Goal: Find contact information

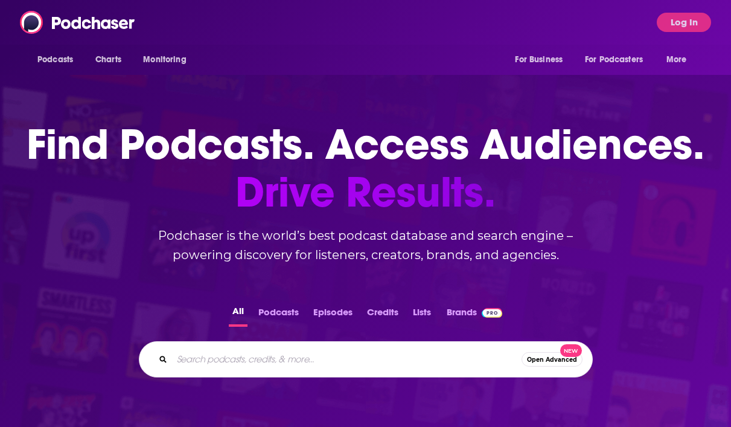
click at [214, 366] on input "Search podcasts, credits, & more..." at bounding box center [346, 358] width 349 height 19
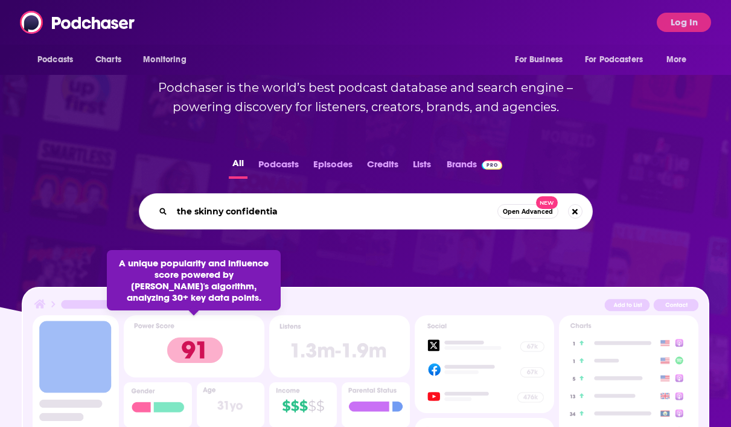
type input "the skinny confidential"
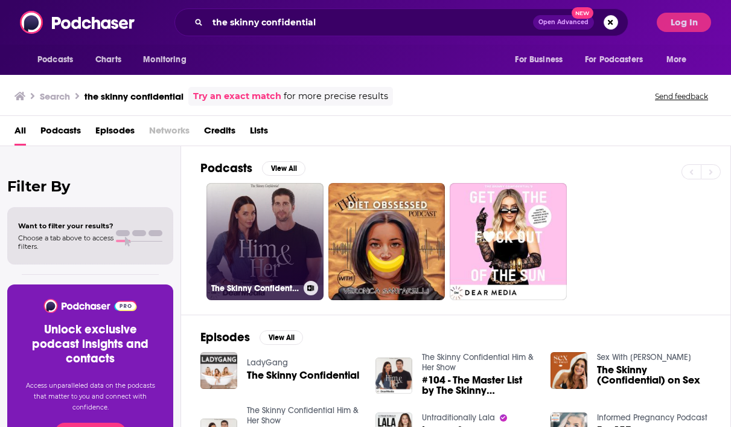
click at [263, 206] on link "The Skinny Confidential Him & Her Show" at bounding box center [264, 241] width 117 height 117
click at [247, 208] on link "The Skinny Confidential Him & Her Show" at bounding box center [264, 241] width 117 height 117
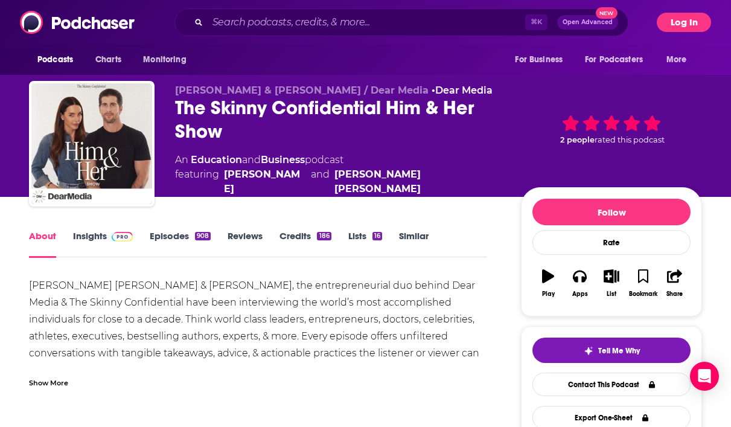
click at [689, 17] on button "Log In" at bounding box center [683, 22] width 54 height 19
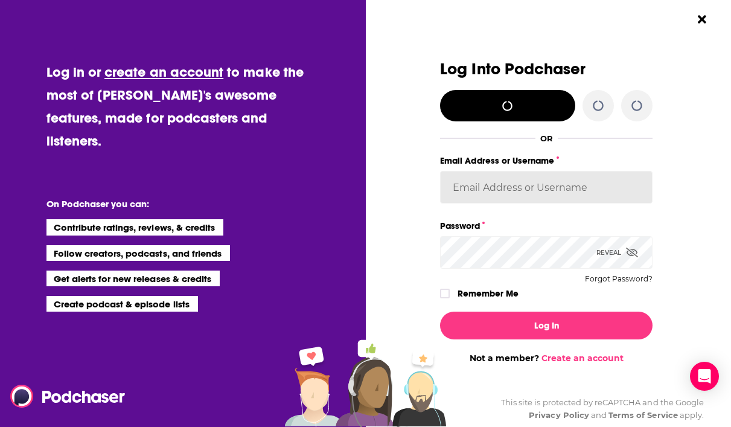
type input "autumncomm"
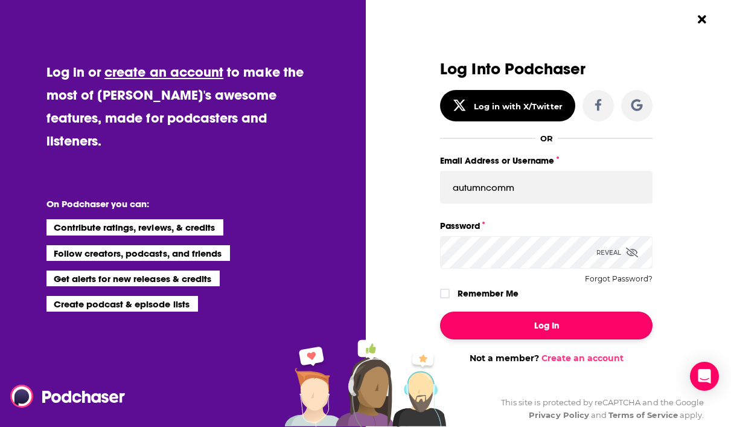
click at [550, 332] on button "Log In" at bounding box center [546, 325] width 212 height 28
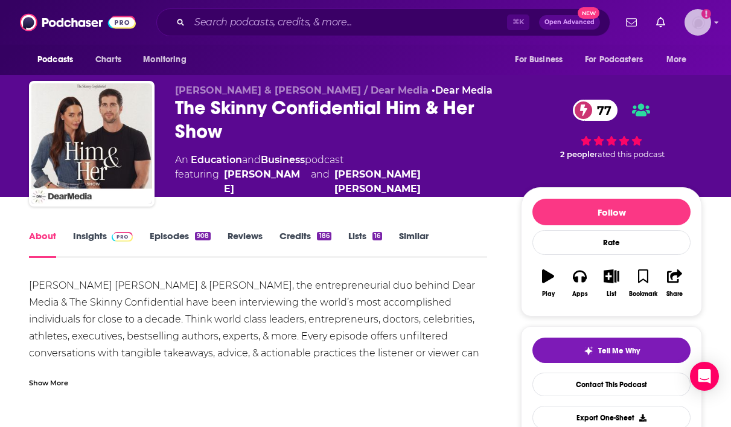
click at [697, 28] on img "Logged in as autumncomm" at bounding box center [697, 22] width 27 height 27
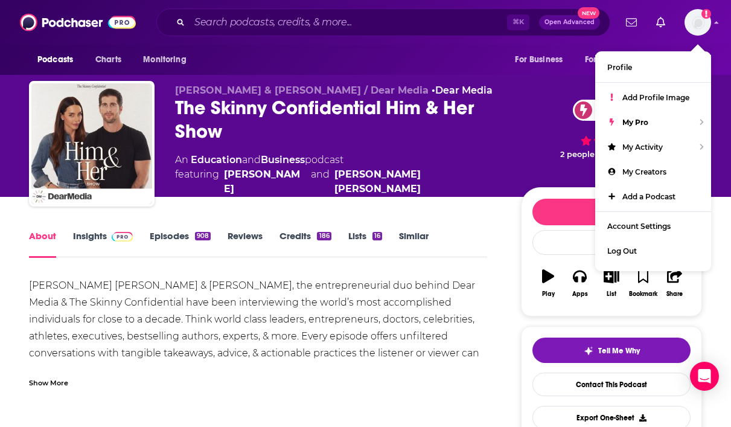
click at [501, 99] on div "[PERSON_NAME] & [PERSON_NAME] / Dear Media • Dear Media The Skinny Confidential…" at bounding box center [438, 146] width 527 height 124
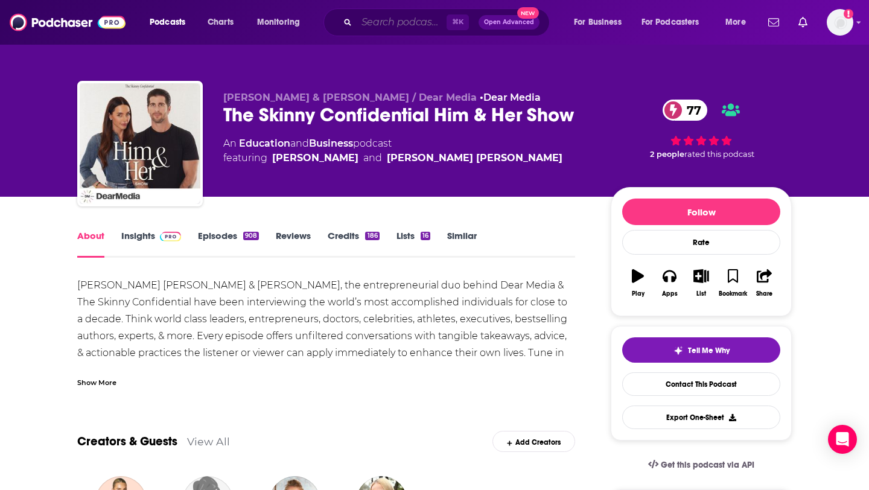
click at [381, 24] on input "Search podcasts, credits, & more..." at bounding box center [402, 22] width 90 height 19
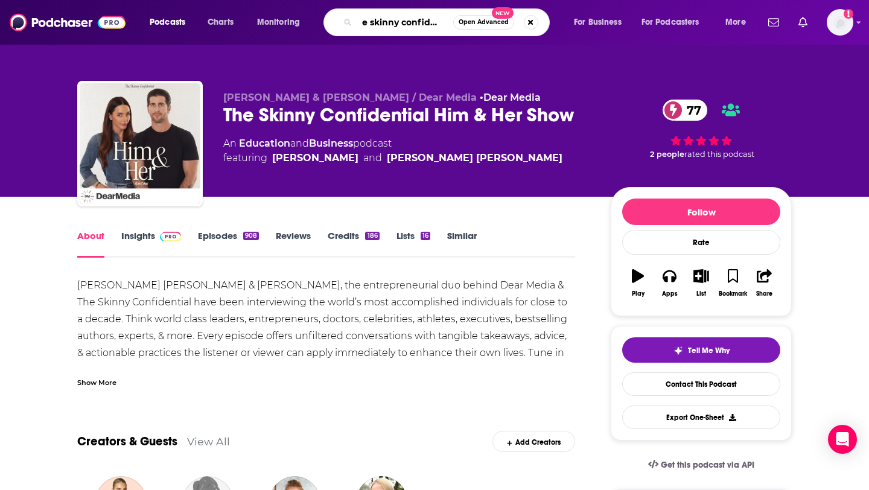
type input "the skinny confidential"
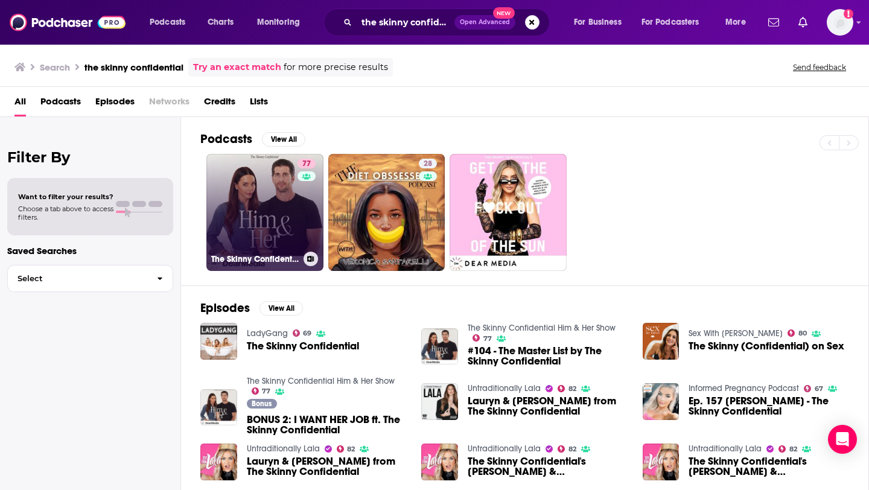
click at [263, 225] on link "77 The Skinny Confidential Him & Her Show" at bounding box center [264, 212] width 117 height 117
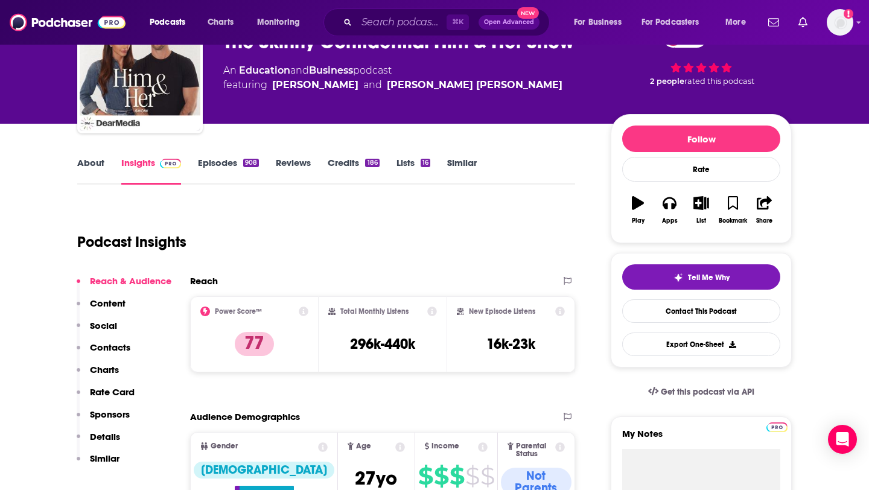
click at [122, 348] on p "Contacts" at bounding box center [110, 347] width 40 height 11
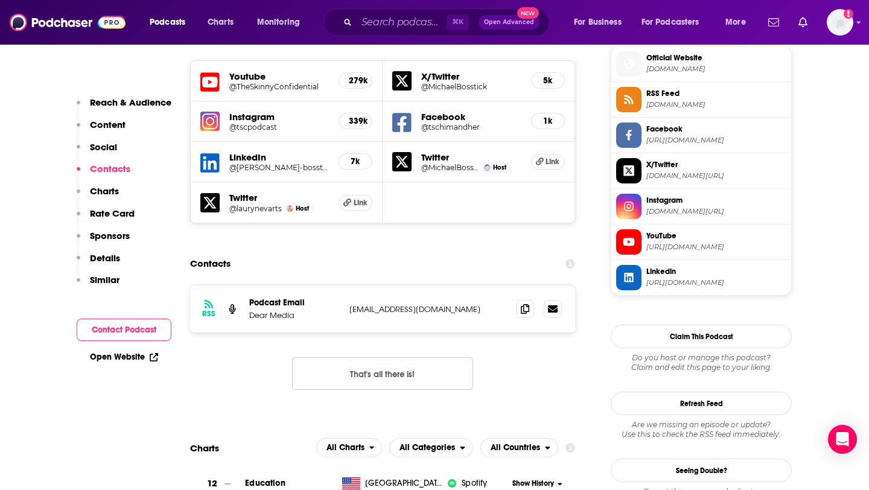
scroll to position [1092, 0]
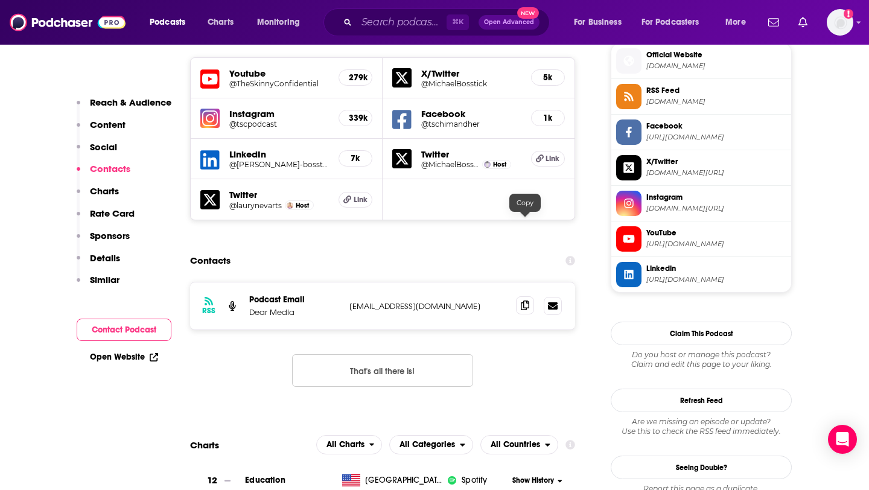
click at [523, 296] on span at bounding box center [525, 305] width 18 height 18
click at [364, 27] on input "Search podcasts, credits, & more..." at bounding box center [402, 22] width 90 height 19
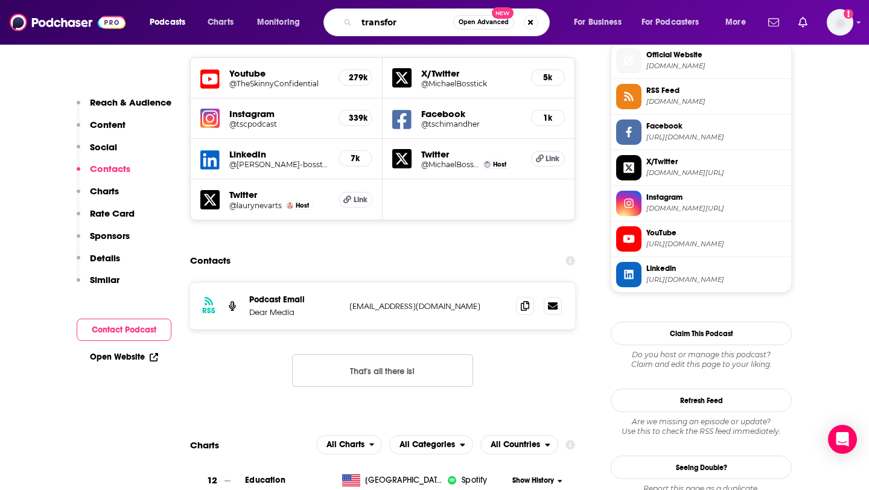
type input "transform"
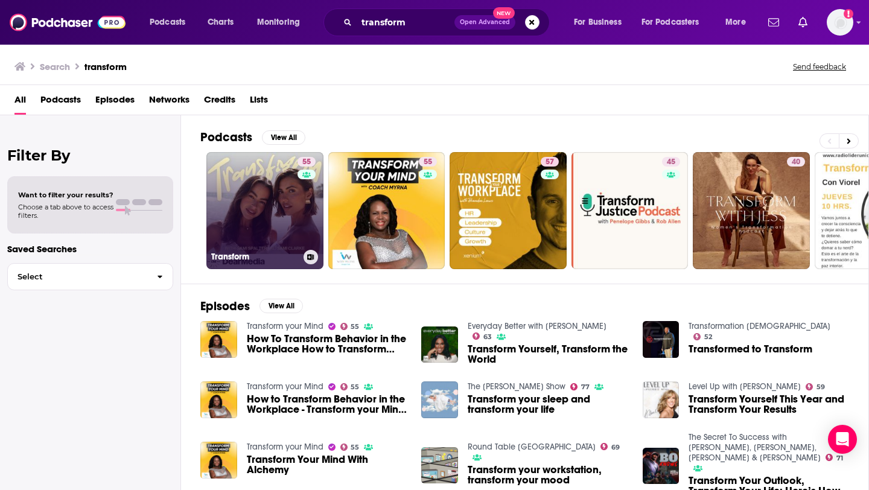
click at [267, 211] on link "55 Transform" at bounding box center [264, 210] width 117 height 117
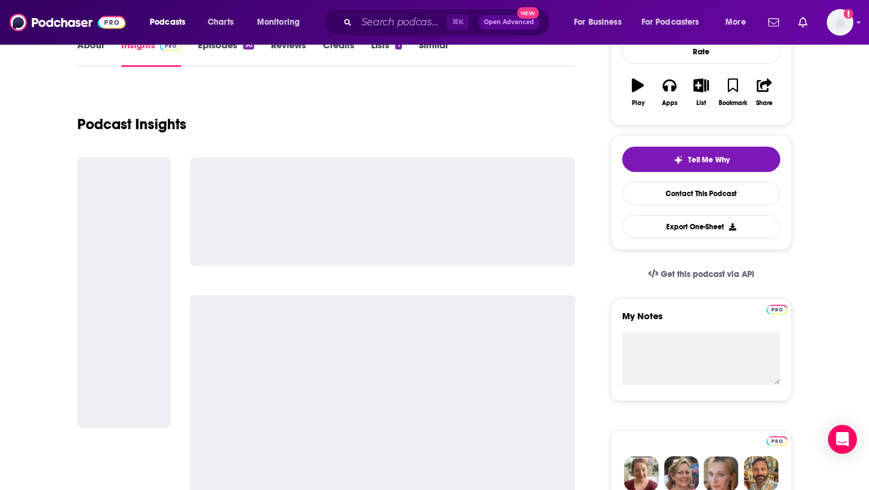
scroll to position [201, 0]
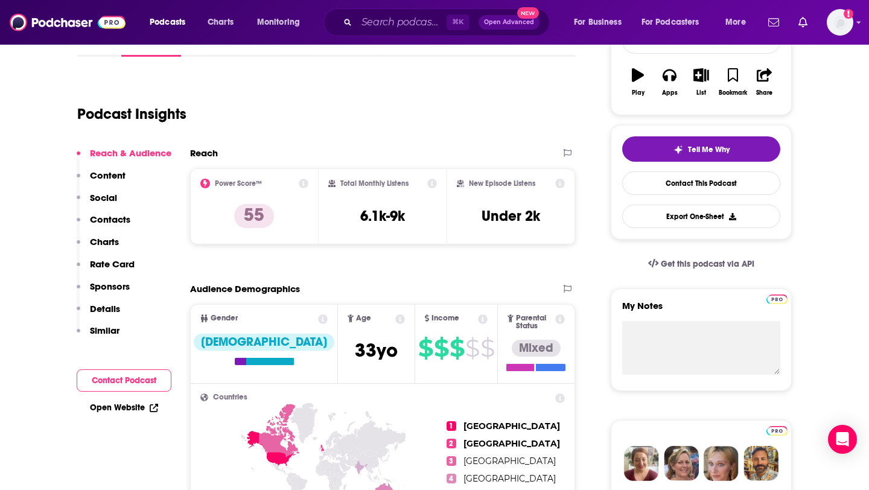
click at [117, 219] on p "Contacts" at bounding box center [110, 219] width 40 height 11
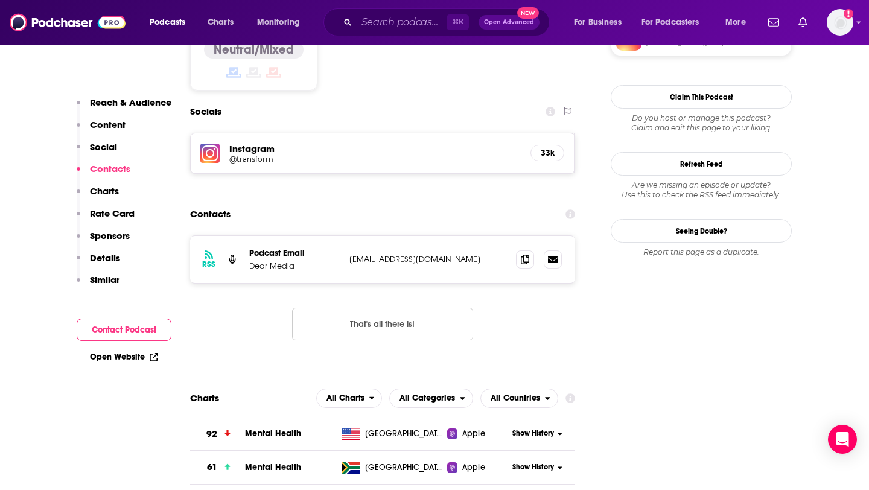
scroll to position [981, 0]
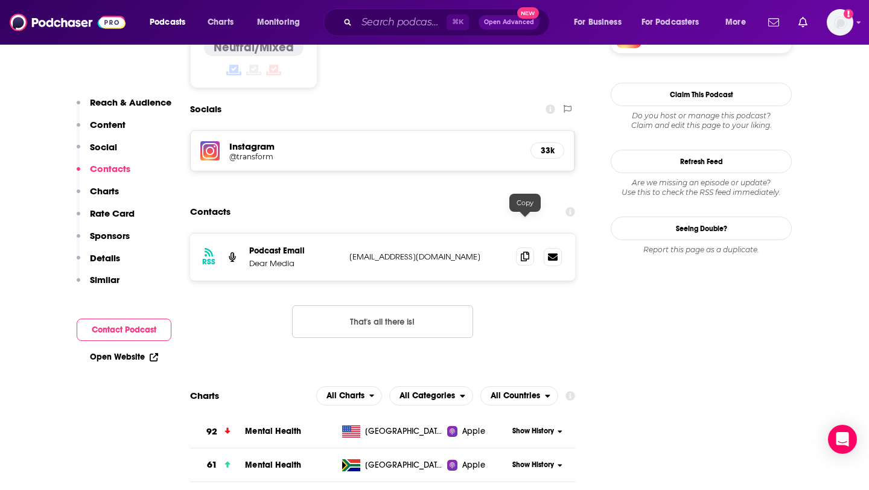
click at [521, 252] on icon at bounding box center [525, 257] width 8 height 10
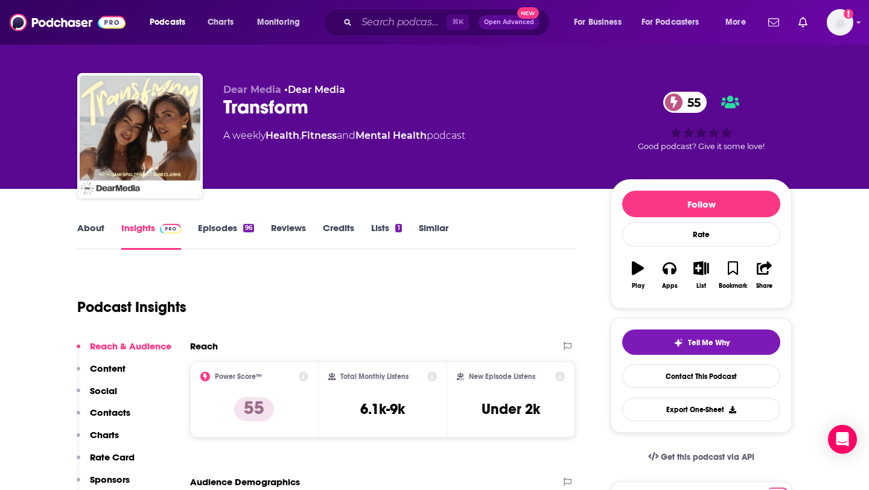
scroll to position [0, 0]
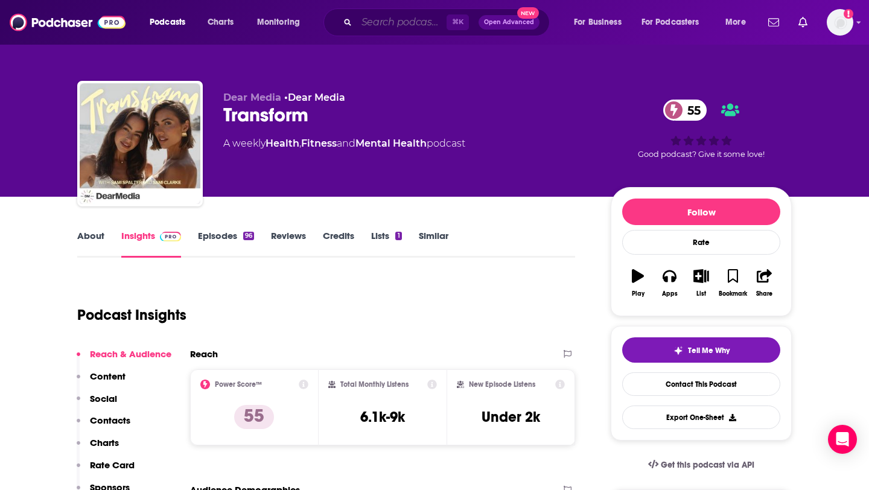
click at [375, 17] on input "Search podcasts, credits, & more..." at bounding box center [402, 22] width 90 height 19
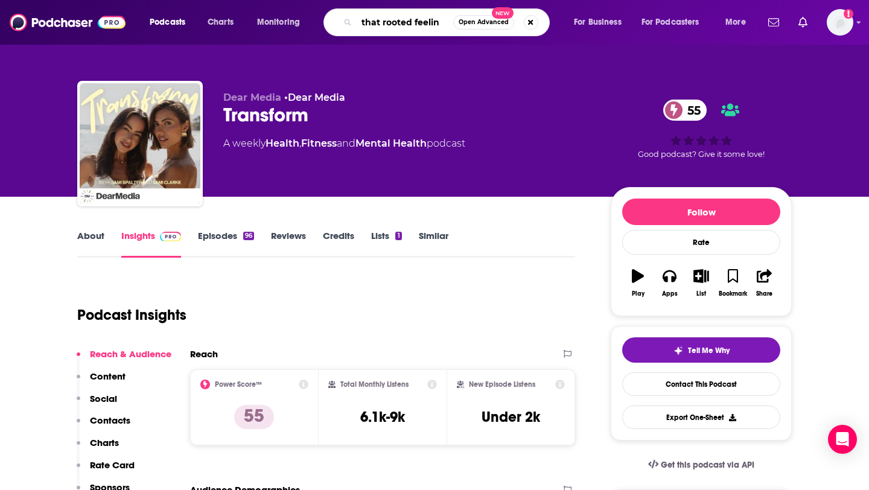
type input "that rooted feeling"
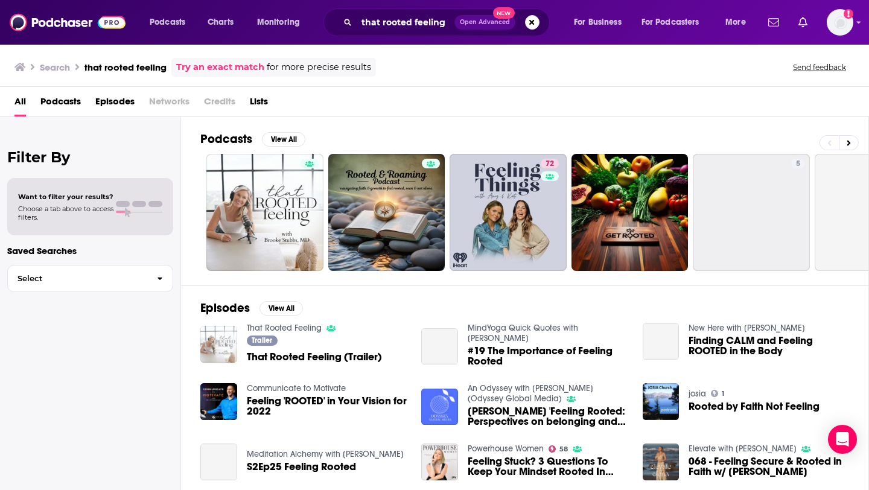
click at [223, 353] on img "That Rooted Feeling (Trailer)" at bounding box center [218, 344] width 37 height 37
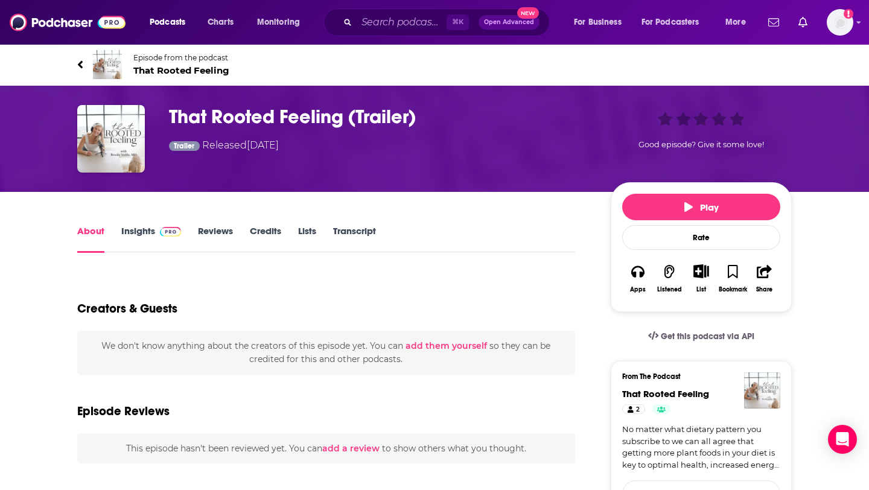
scroll to position [2, 0]
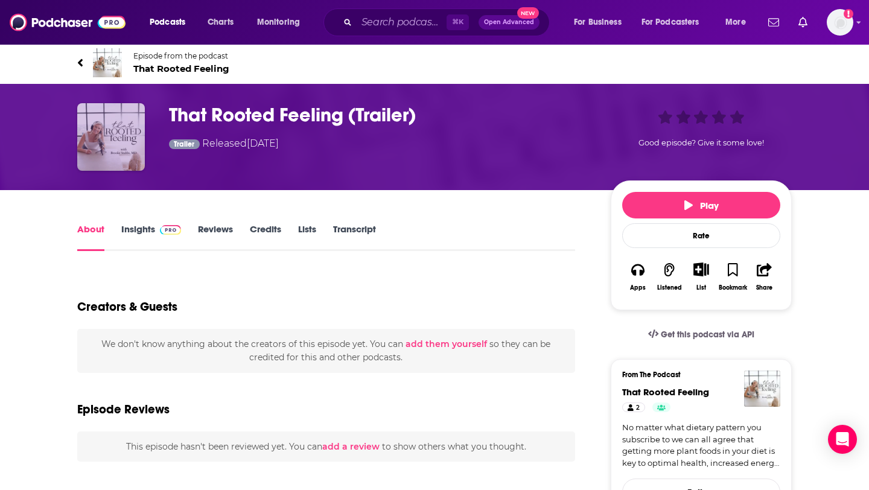
click at [118, 133] on img "That Rooted Feeling (Trailer)" at bounding box center [111, 137] width 68 height 68
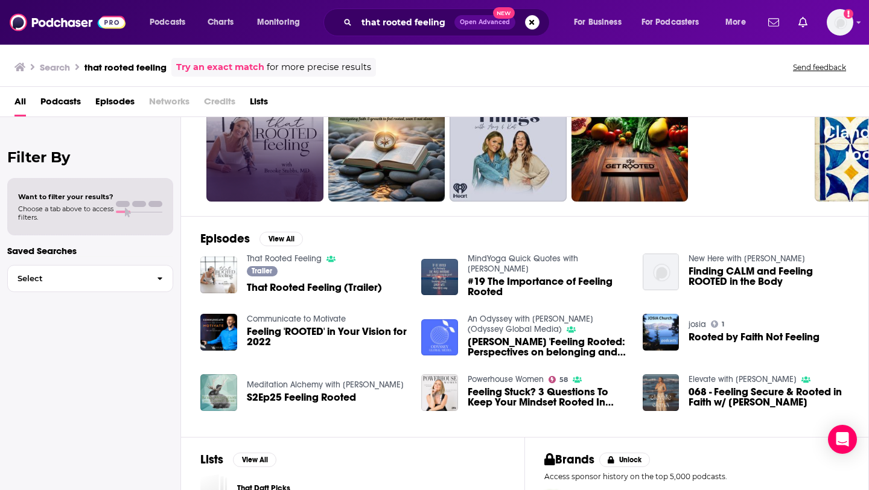
scroll to position [71, 0]
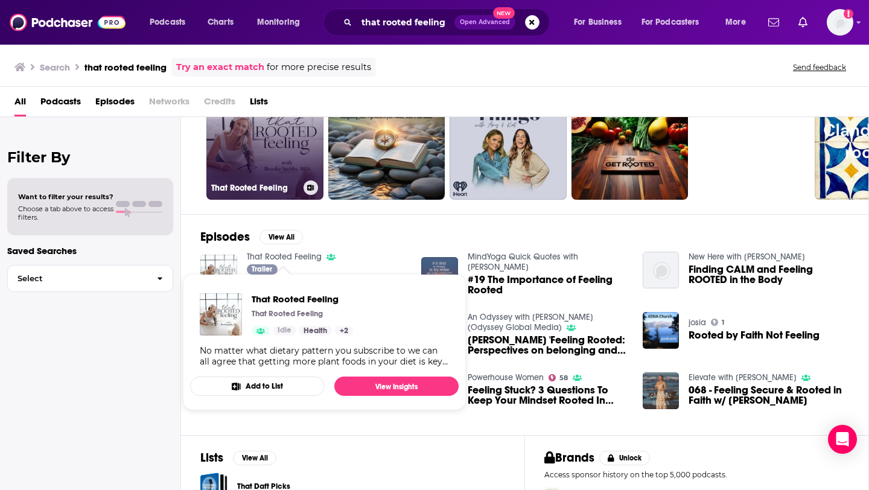
click at [265, 154] on link "That Rooted Feeling" at bounding box center [264, 141] width 117 height 117
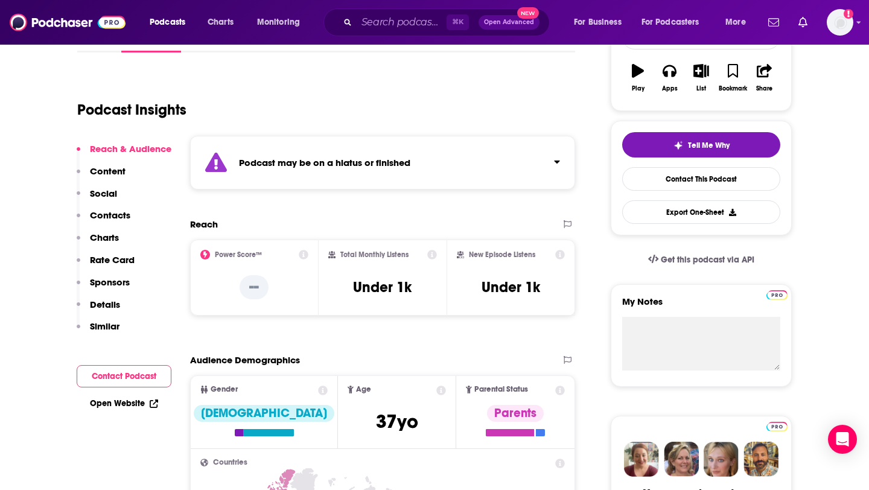
click at [123, 217] on p "Contacts" at bounding box center [110, 214] width 40 height 11
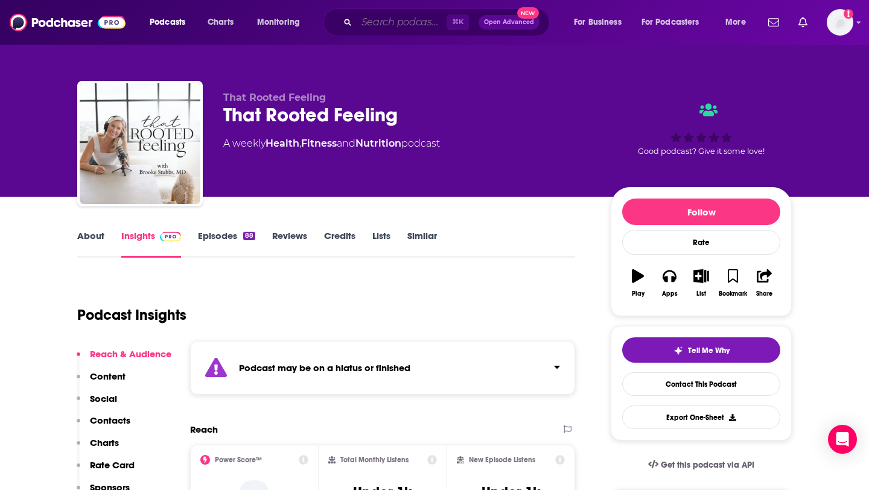
click at [421, 30] on input "Search podcasts, credits, & more..." at bounding box center [402, 22] width 90 height 19
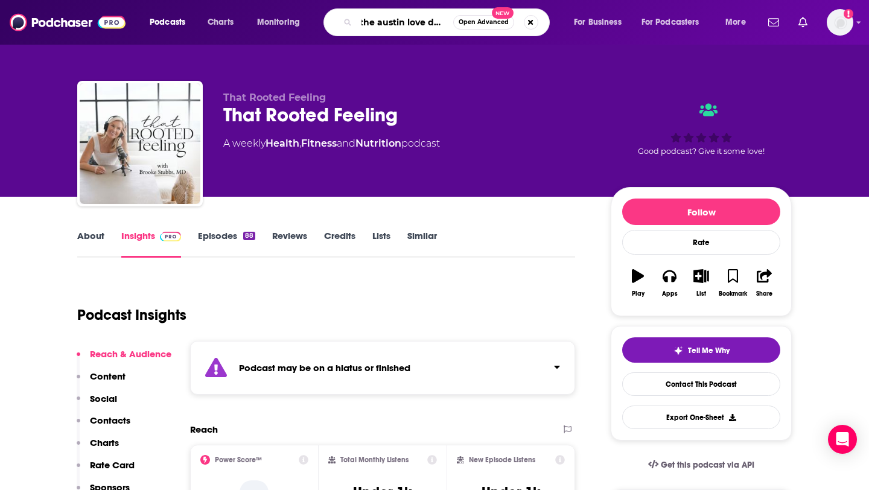
type input "the austin love doctor"
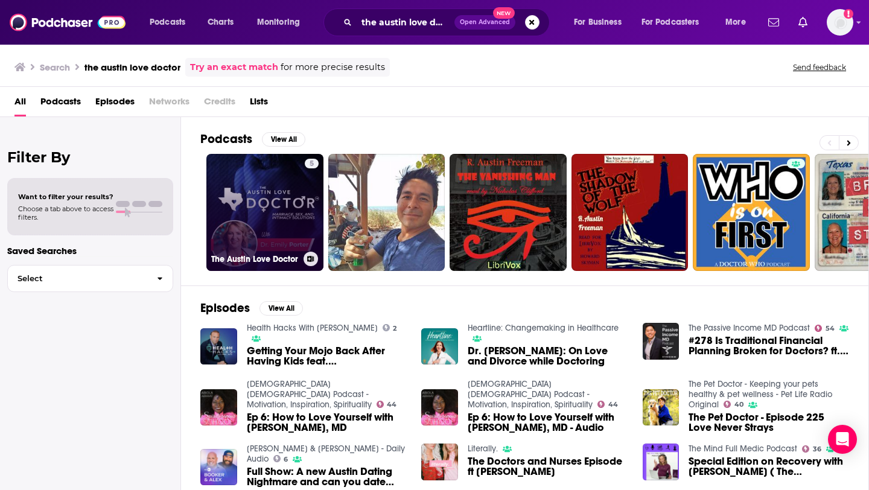
click at [295, 205] on link "5 The Austin Love Doctor" at bounding box center [264, 212] width 117 height 117
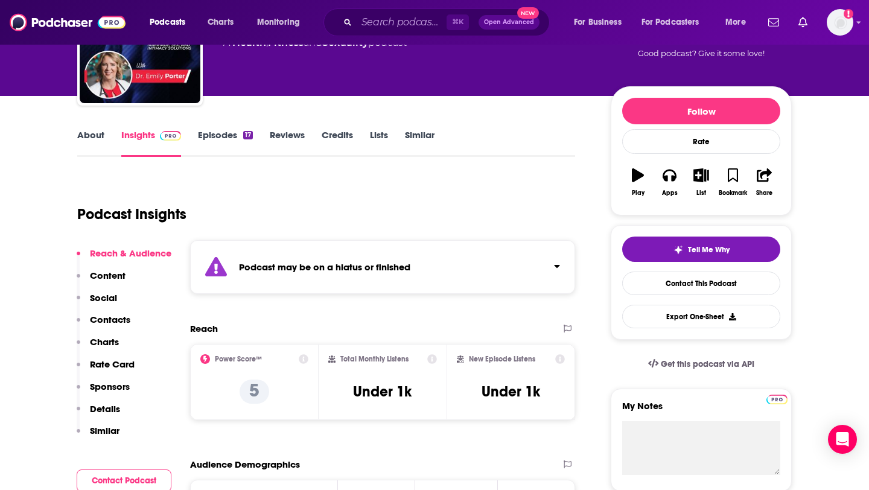
scroll to position [176, 0]
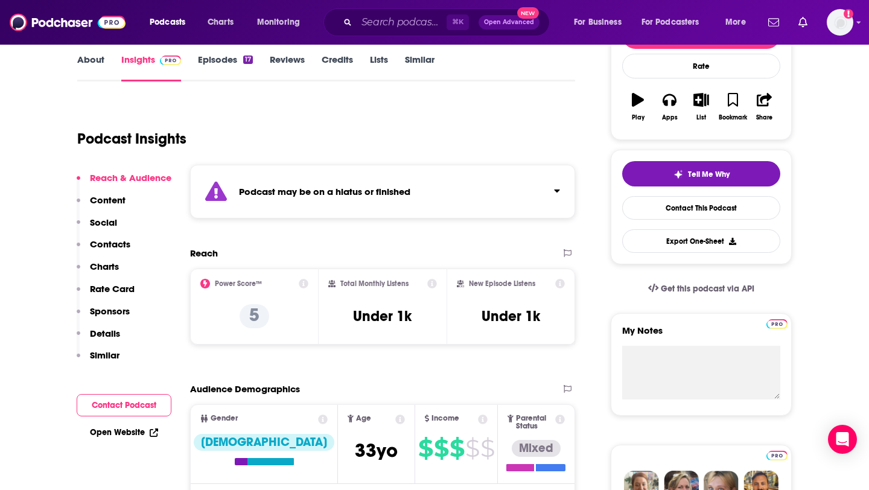
click at [110, 244] on p "Contacts" at bounding box center [110, 243] width 40 height 11
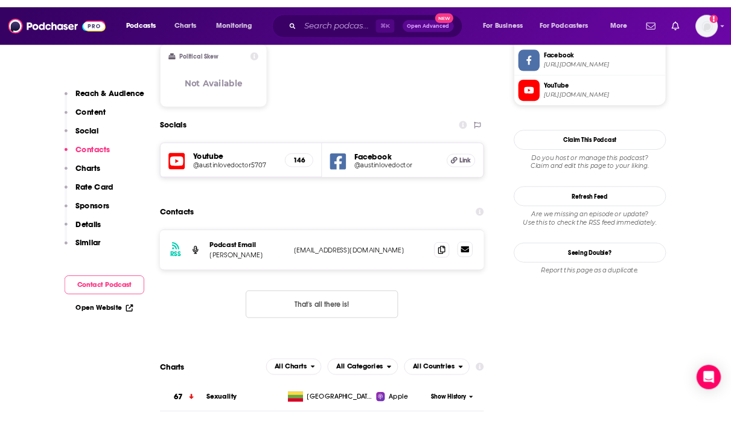
scroll to position [1067, 0]
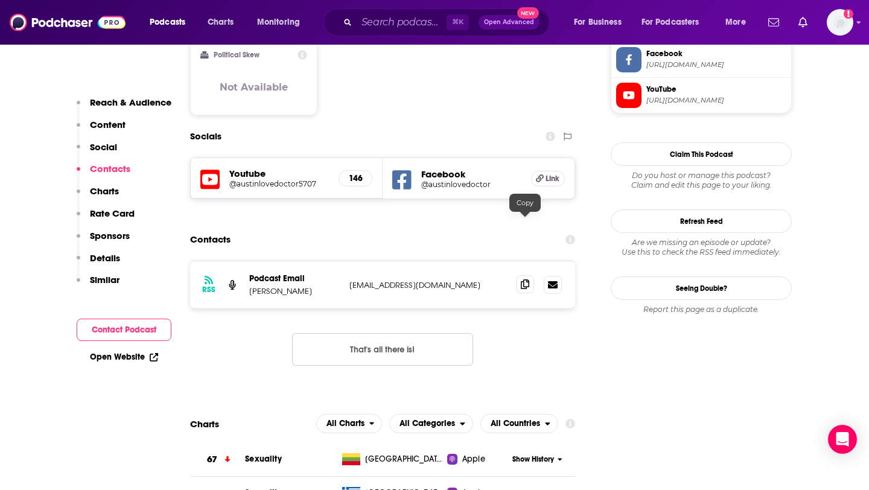
click at [528, 279] on icon at bounding box center [525, 284] width 8 height 10
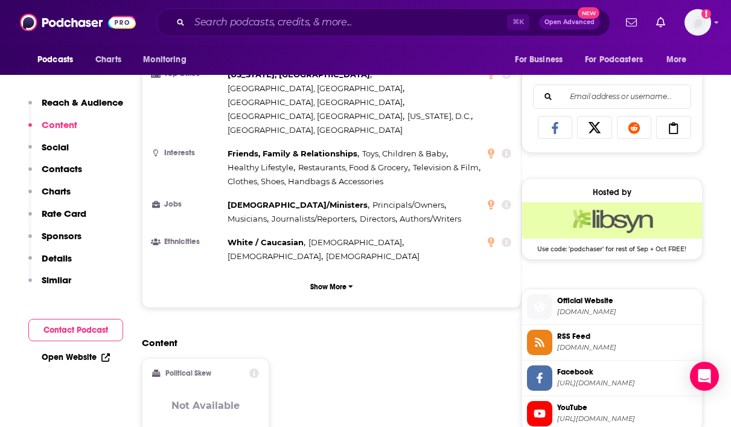
scroll to position [416, 0]
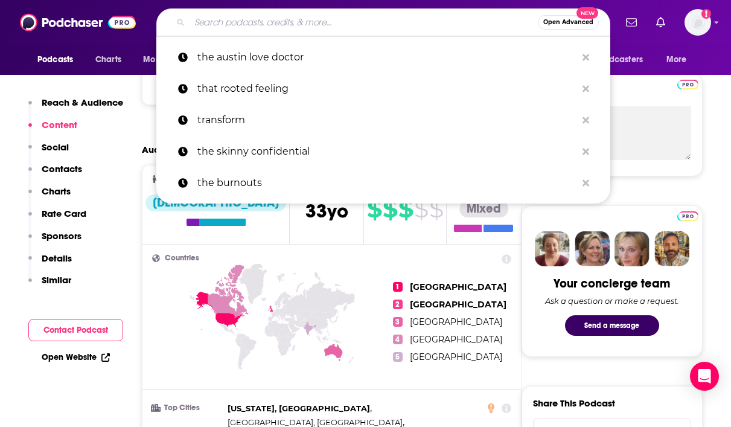
click at [271, 29] on input "Search podcasts, credits, & more..." at bounding box center [363, 22] width 348 height 19
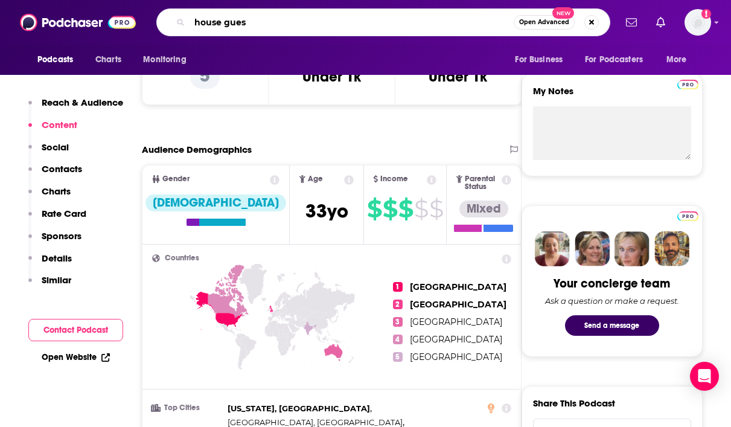
type input "house guest"
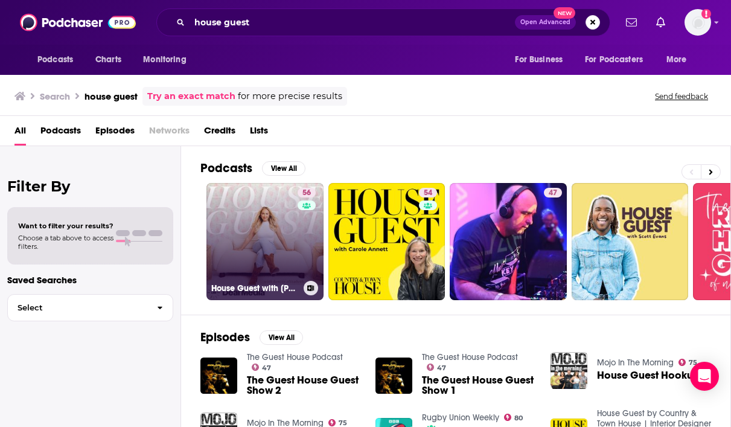
click at [240, 221] on link "56 House Guest with [PERSON_NAME]" at bounding box center [264, 241] width 117 height 117
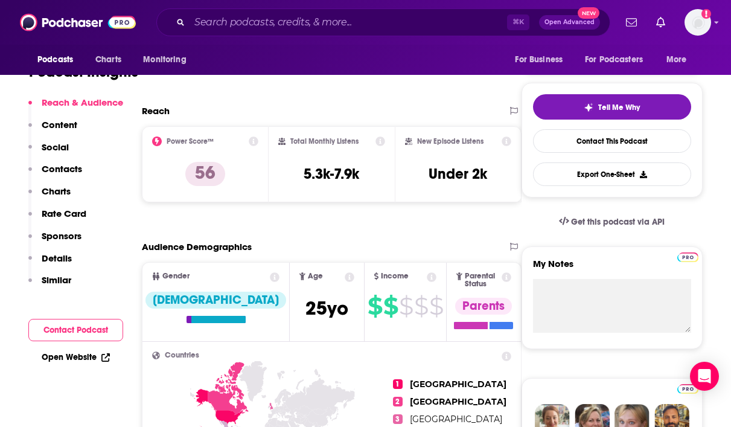
scroll to position [252, 0]
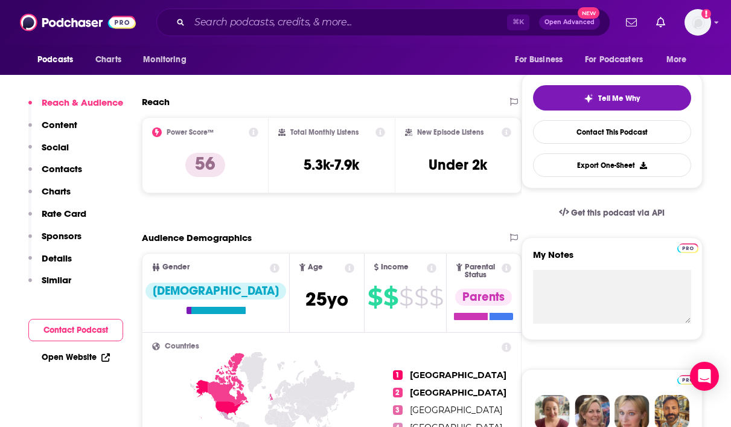
click at [68, 168] on p "Contacts" at bounding box center [62, 168] width 40 height 11
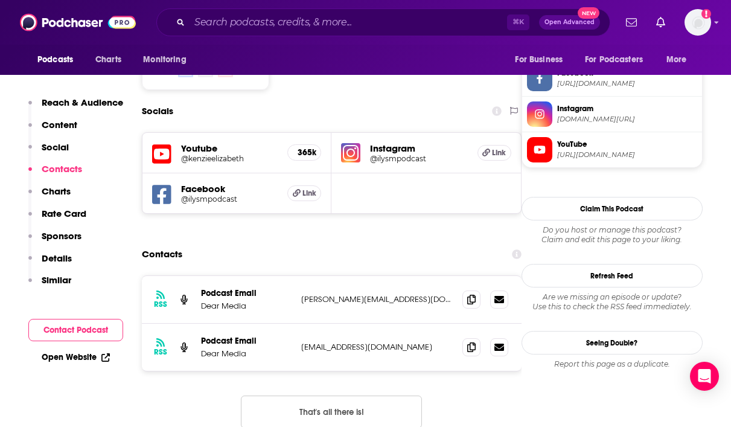
scroll to position [1035, 0]
click at [470, 293] on icon at bounding box center [471, 298] width 8 height 10
click at [470, 341] on icon at bounding box center [471, 346] width 8 height 10
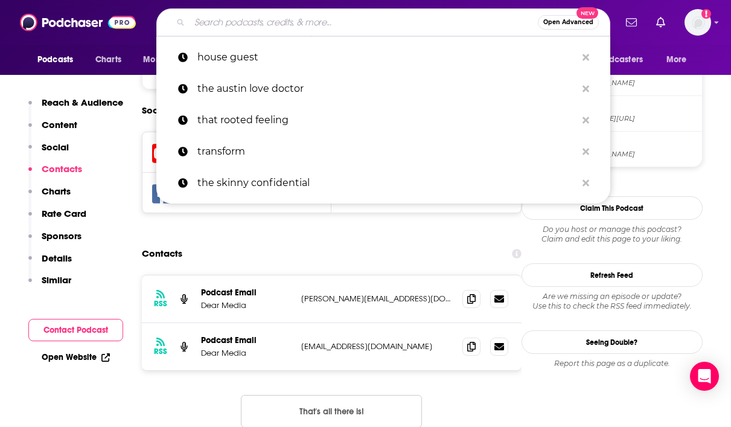
click at [318, 27] on input "Search podcasts, credits, & more..." at bounding box center [363, 22] width 348 height 19
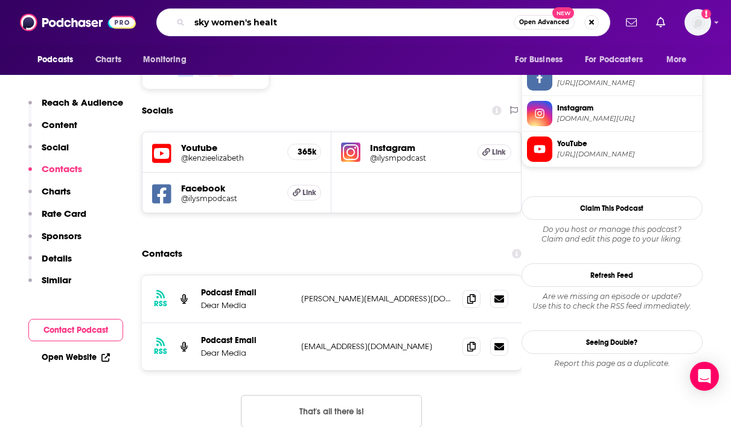
type input "sky women's health"
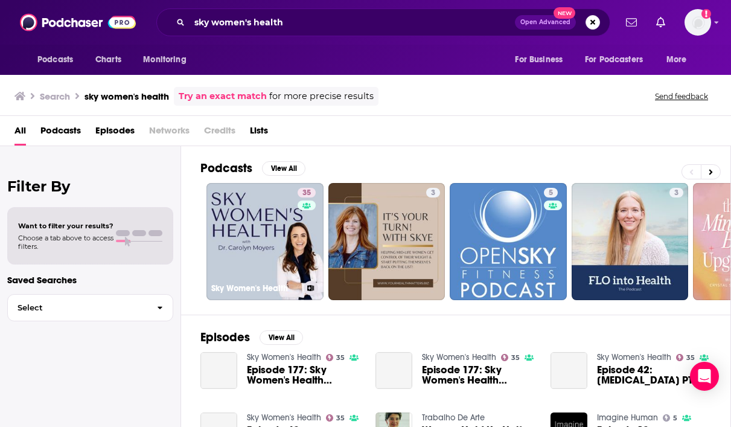
click at [226, 252] on link "35 Sky Women's Health" at bounding box center [264, 241] width 117 height 117
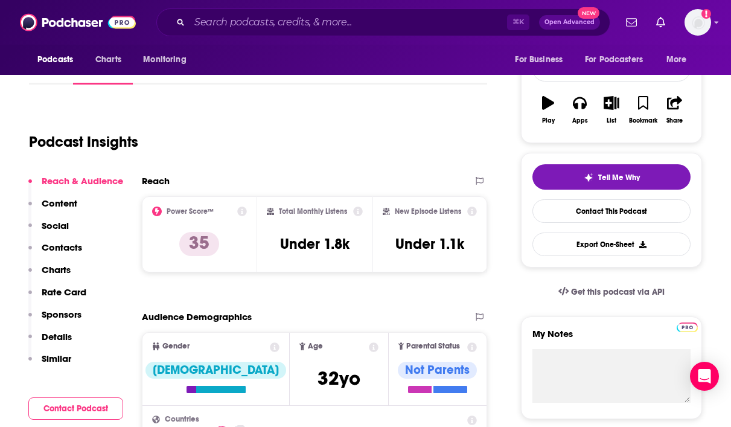
click at [67, 250] on p "Contacts" at bounding box center [62, 246] width 40 height 11
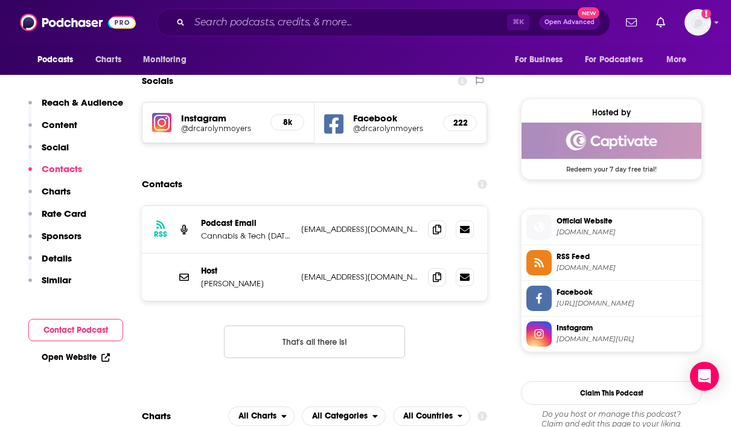
scroll to position [834, 0]
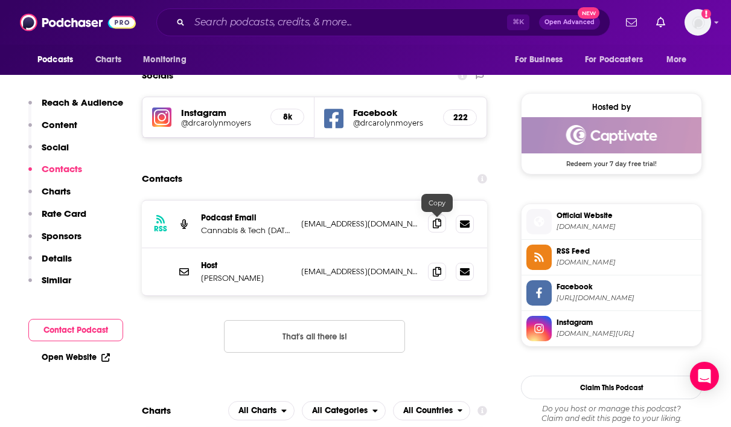
click at [435, 226] on icon at bounding box center [437, 223] width 8 height 10
click at [442, 274] on span at bounding box center [437, 271] width 18 height 18
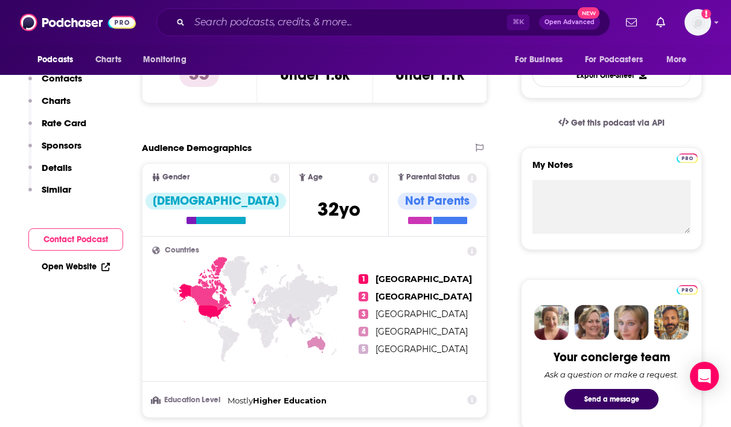
scroll to position [0, 0]
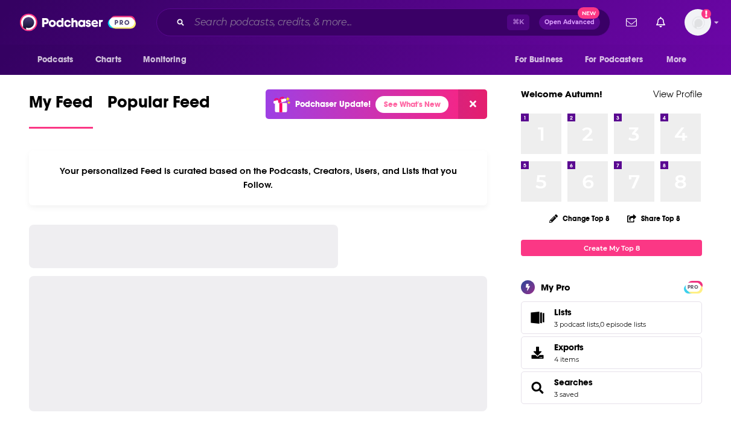
click at [368, 29] on input "Search podcasts, credits, & more..." at bounding box center [347, 22] width 317 height 19
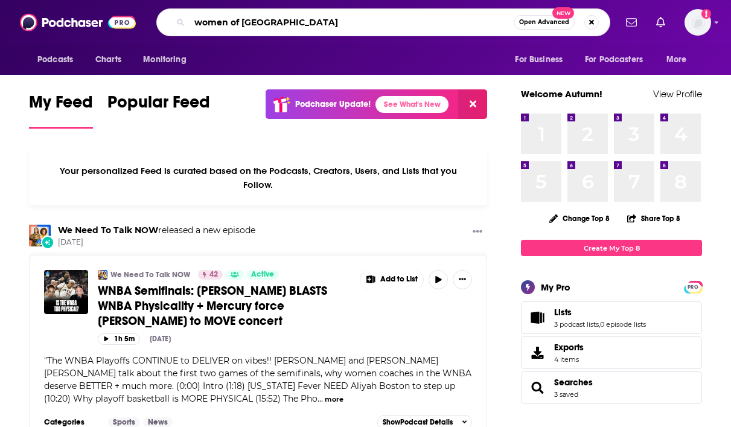
type input "women of austin"
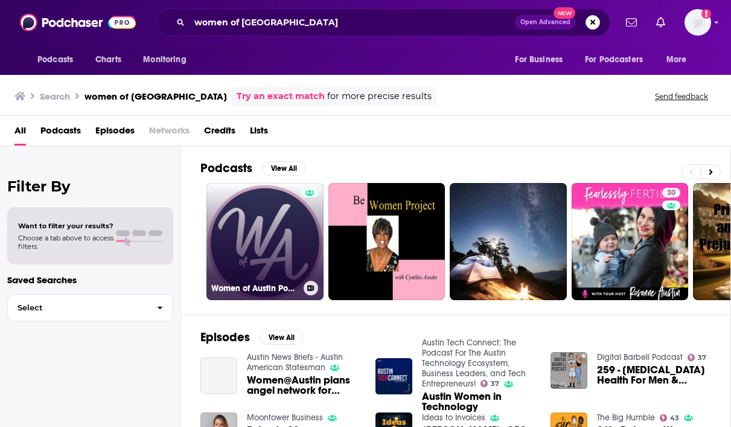
click at [240, 222] on link "Women of Austin Podcast" at bounding box center [264, 241] width 117 height 117
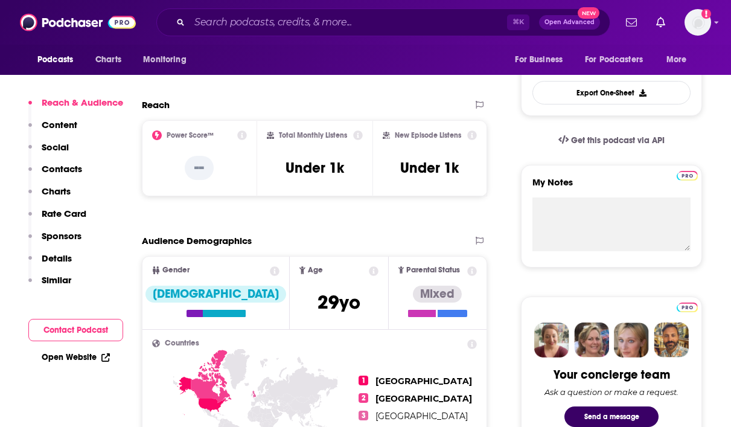
scroll to position [326, 0]
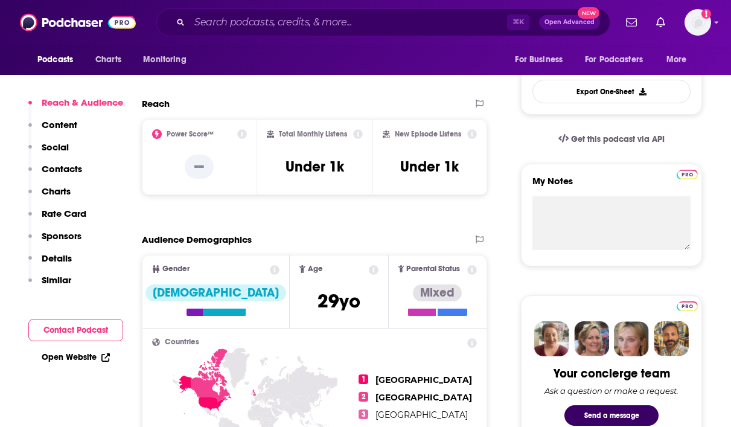
click at [70, 167] on p "Contacts" at bounding box center [62, 168] width 40 height 11
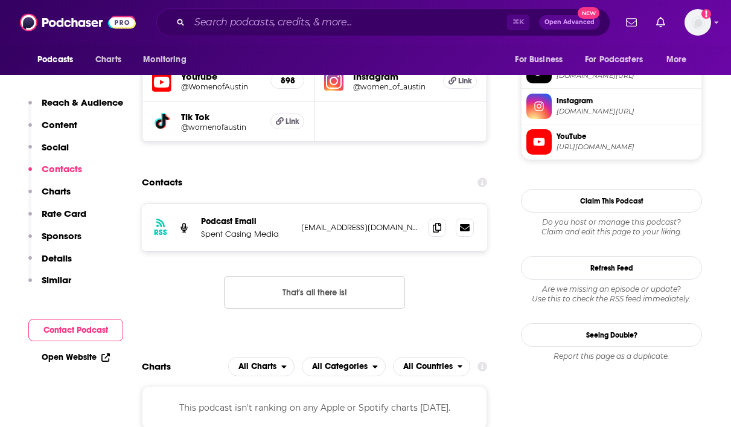
scroll to position [950, 0]
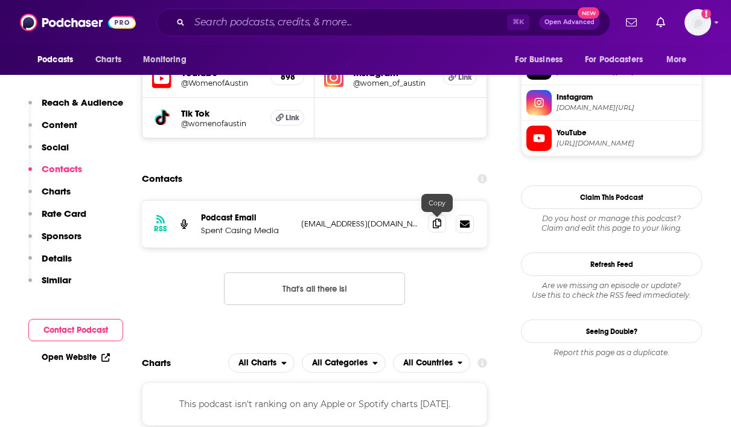
click at [440, 222] on icon at bounding box center [437, 223] width 8 height 10
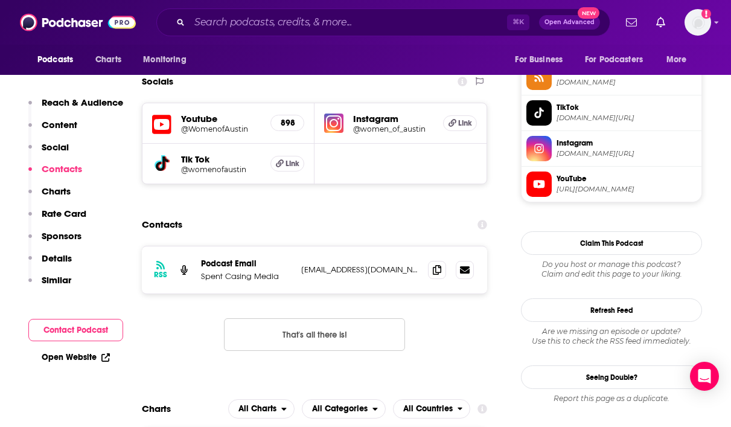
scroll to position [906, 0]
